Goal: Information Seeking & Learning: Understand process/instructions

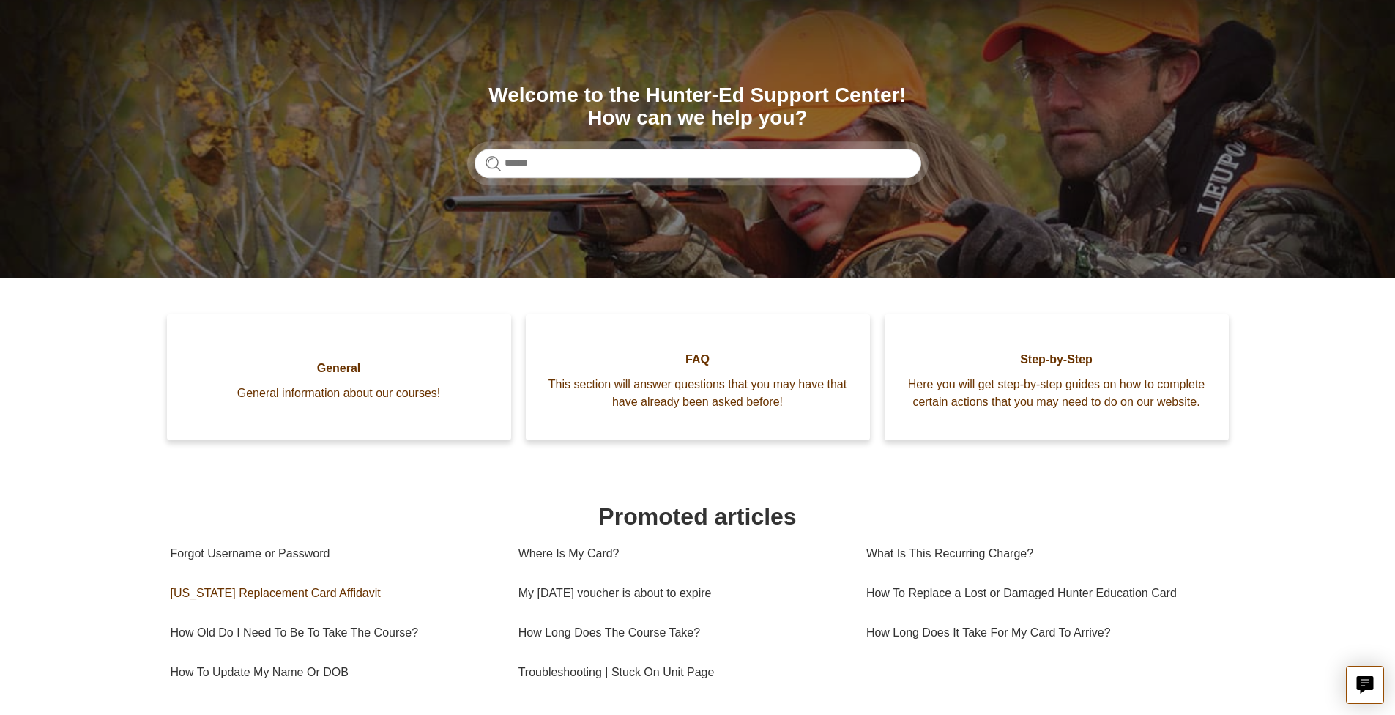
scroll to position [133, 0]
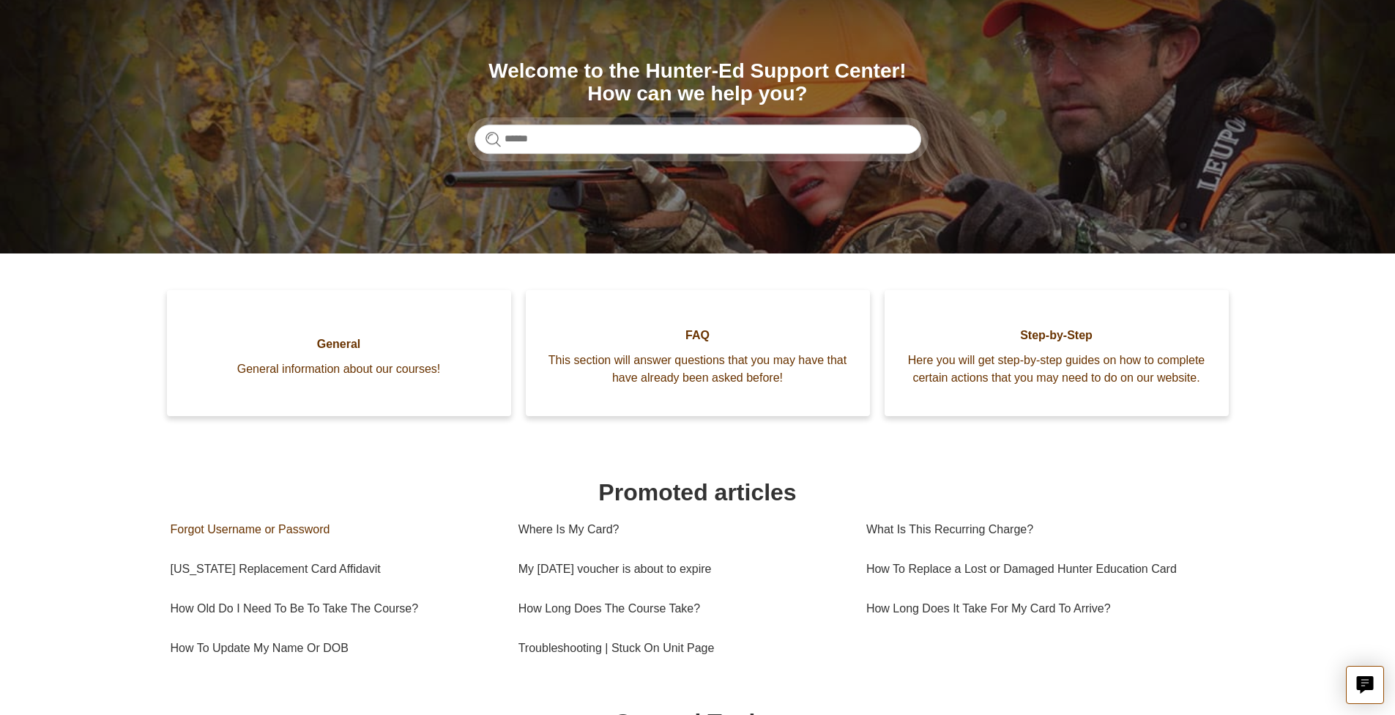
click at [294, 544] on link "Forgot Username or Password" at bounding box center [334, 530] width 326 height 40
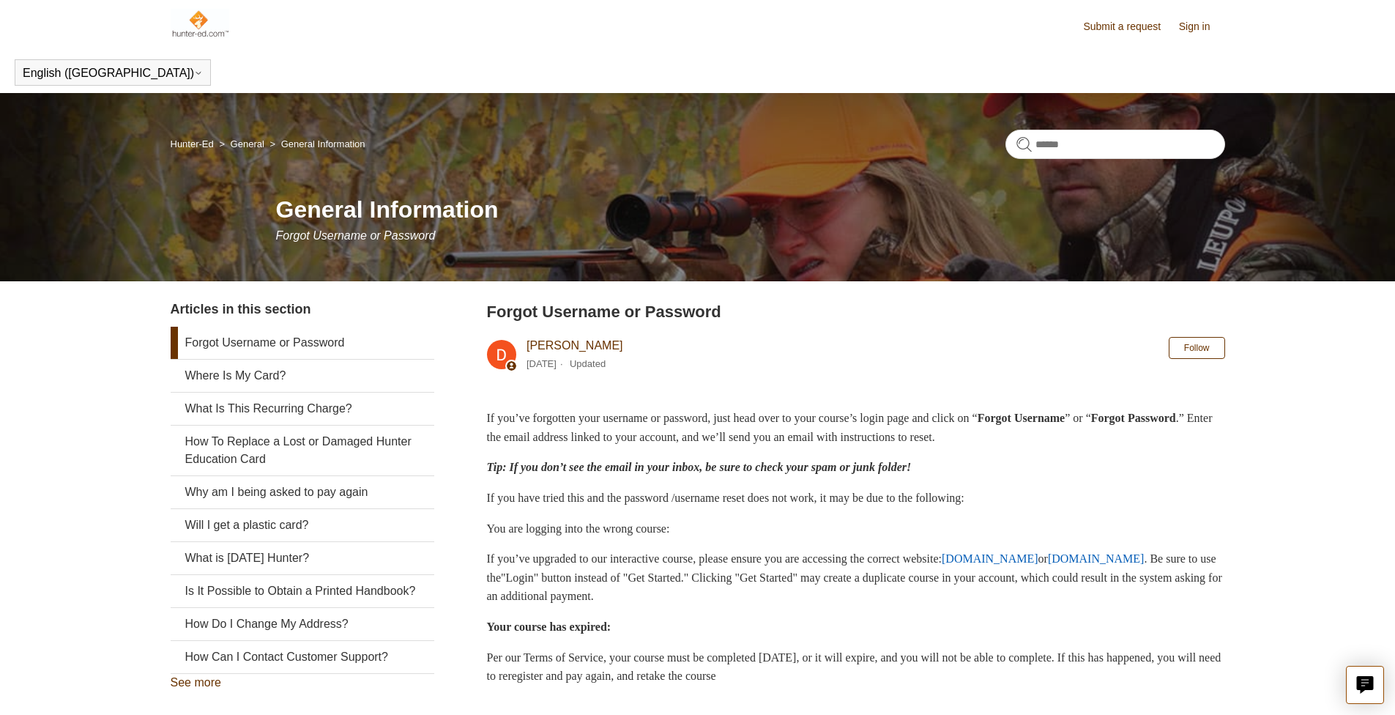
click at [201, 23] on img at bounding box center [200, 23] width 59 height 29
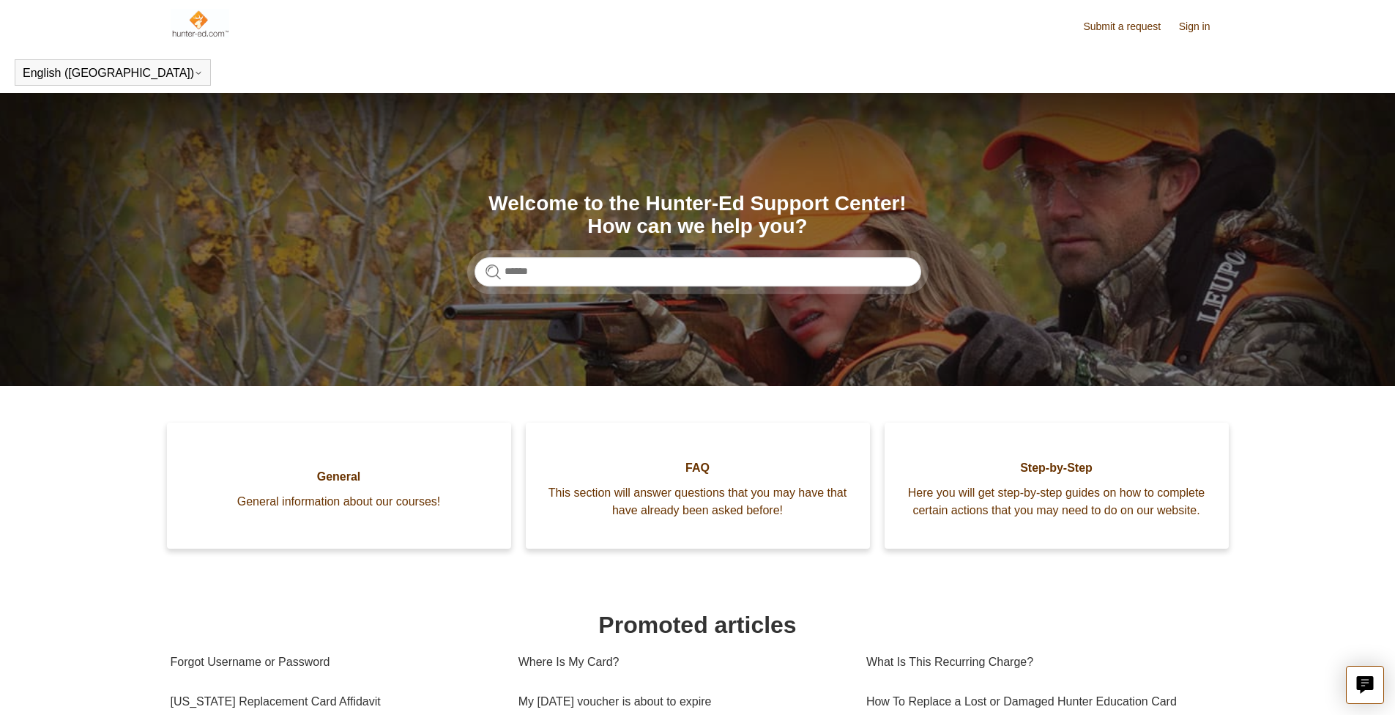
click at [199, 26] on img at bounding box center [200, 23] width 59 height 29
